Goal: Find specific page/section: Find specific page/section

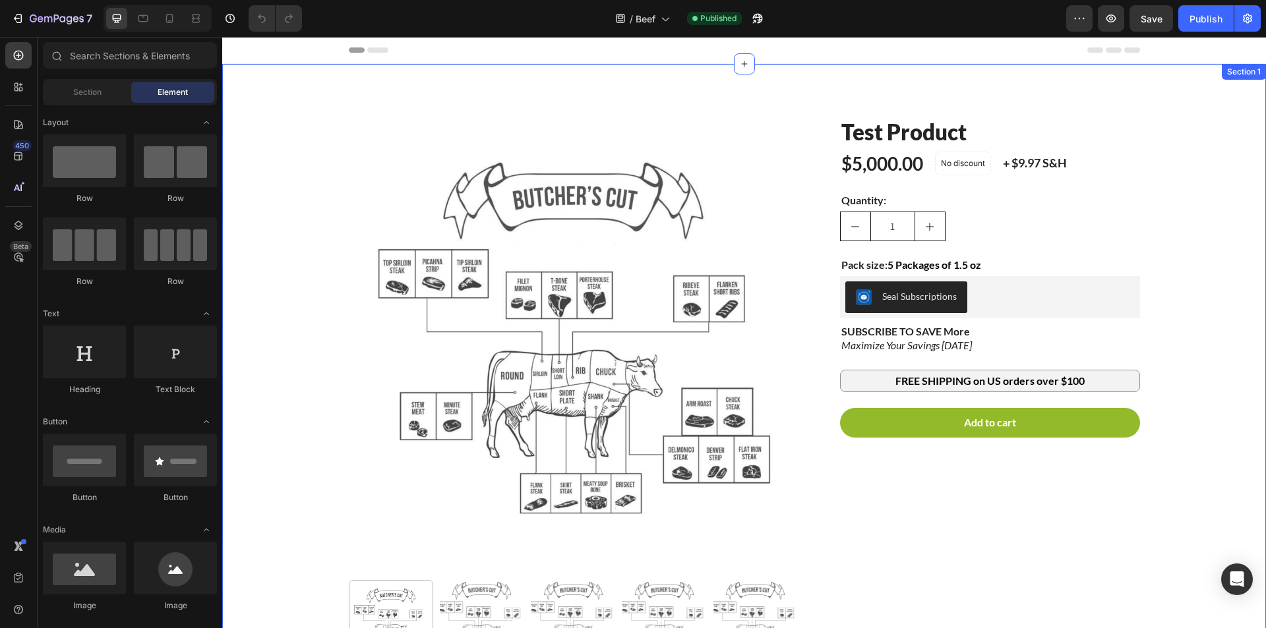
drag, startPoint x: 285, startPoint y: 526, endPoint x: 312, endPoint y: 597, distance: 76.2
click at [285, 526] on div "Product Images Test Product Product Title $5,000.00 Product Price Product Price…" at bounding box center [744, 402] width 1024 height 570
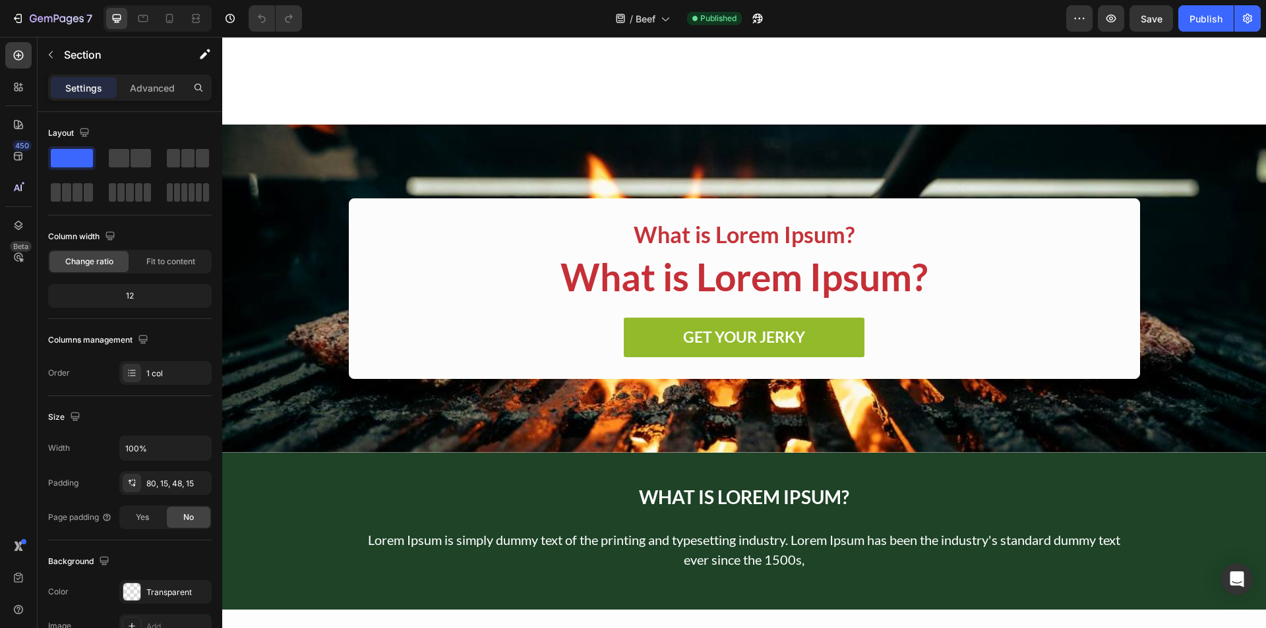
scroll to position [923, 0]
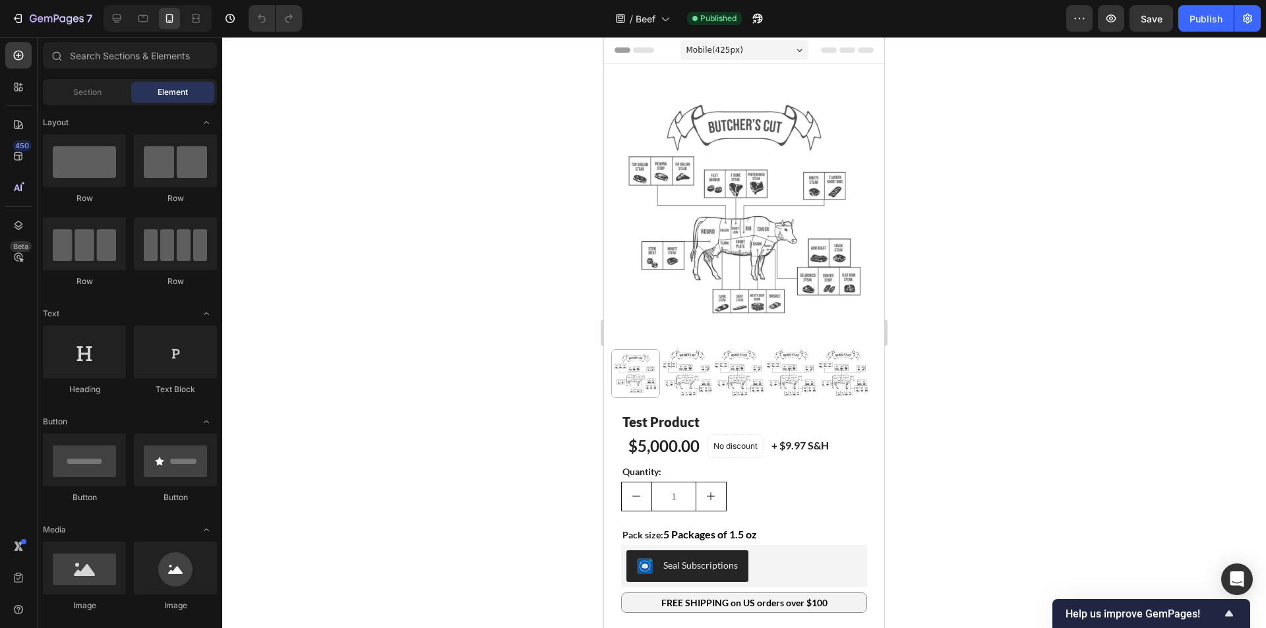
click at [419, 234] on div at bounding box center [744, 333] width 1044 height 592
click at [318, 349] on div at bounding box center [744, 333] width 1044 height 592
